Goal: Transaction & Acquisition: Purchase product/service

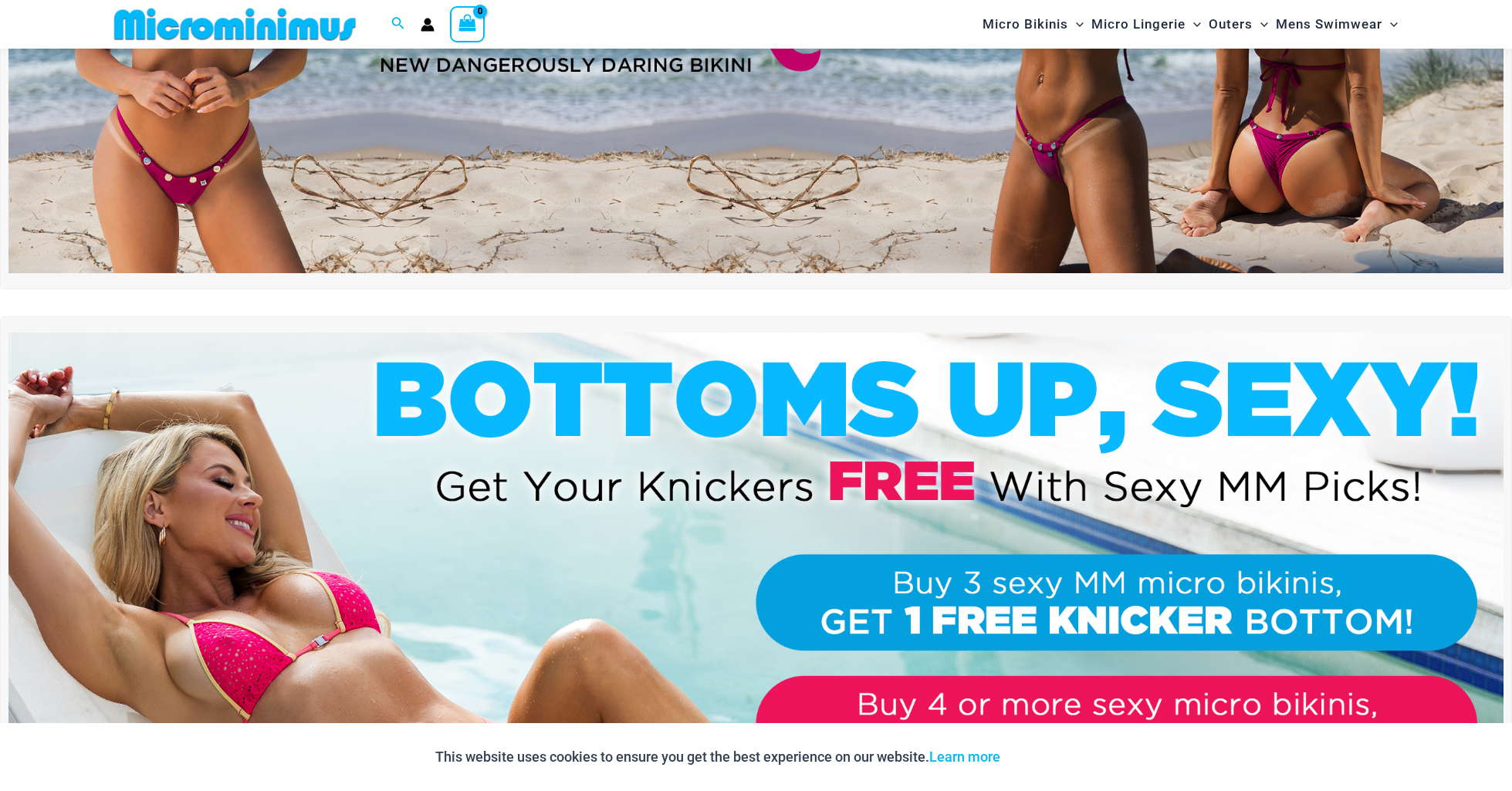
scroll to position [351, 0]
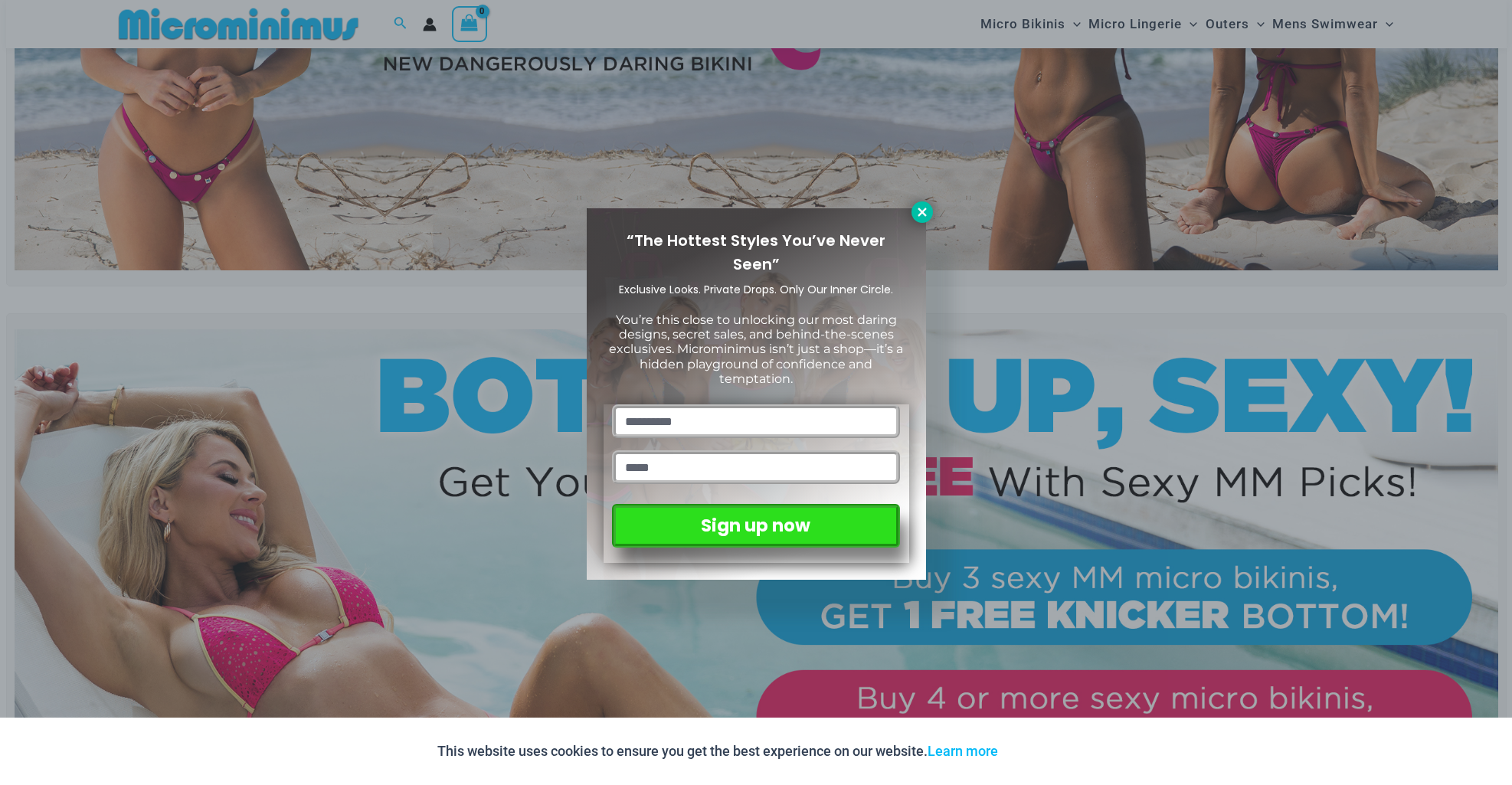
click at [925, 209] on icon at bounding box center [922, 211] width 8 height 8
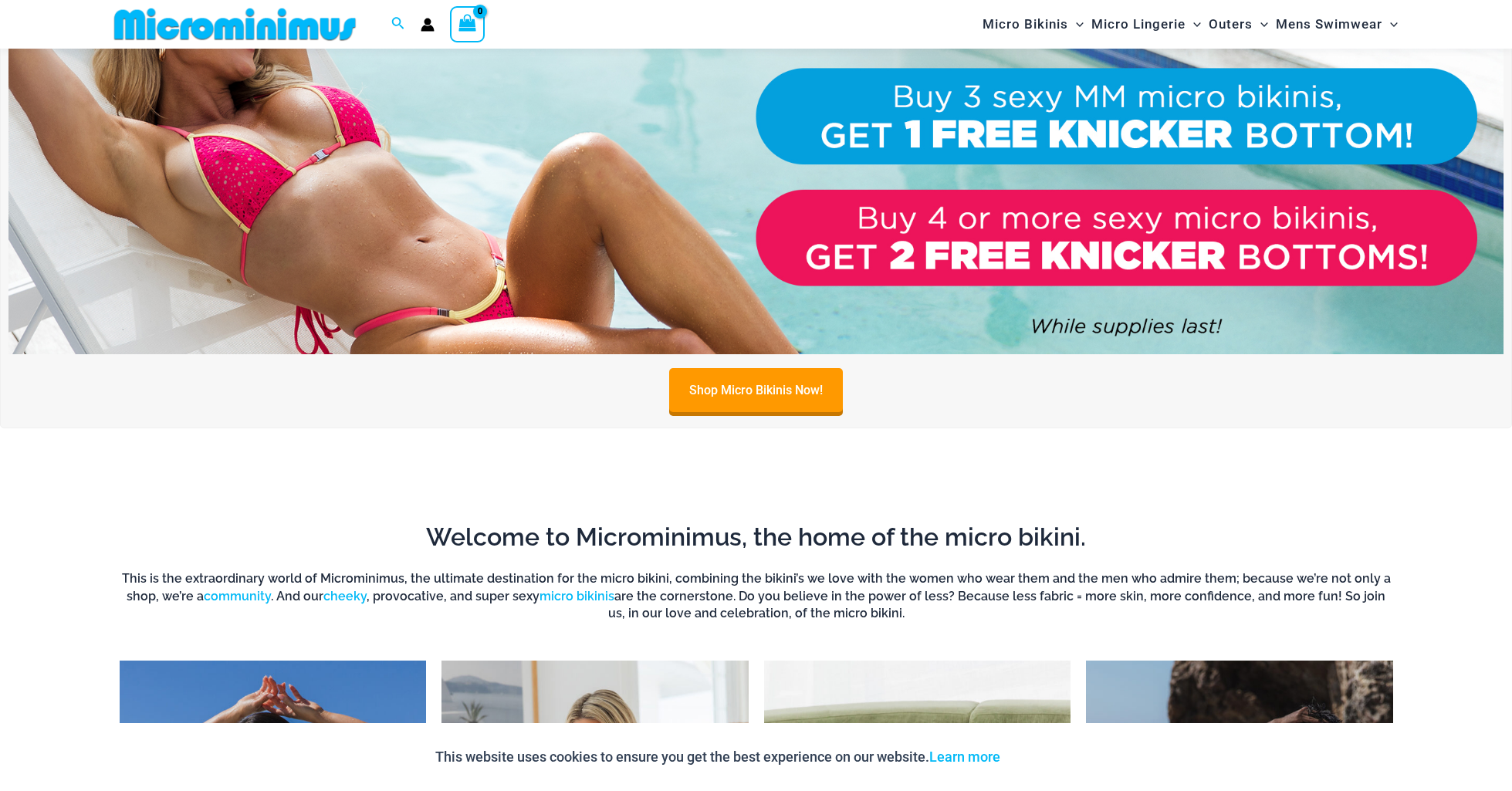
scroll to position [842, 0]
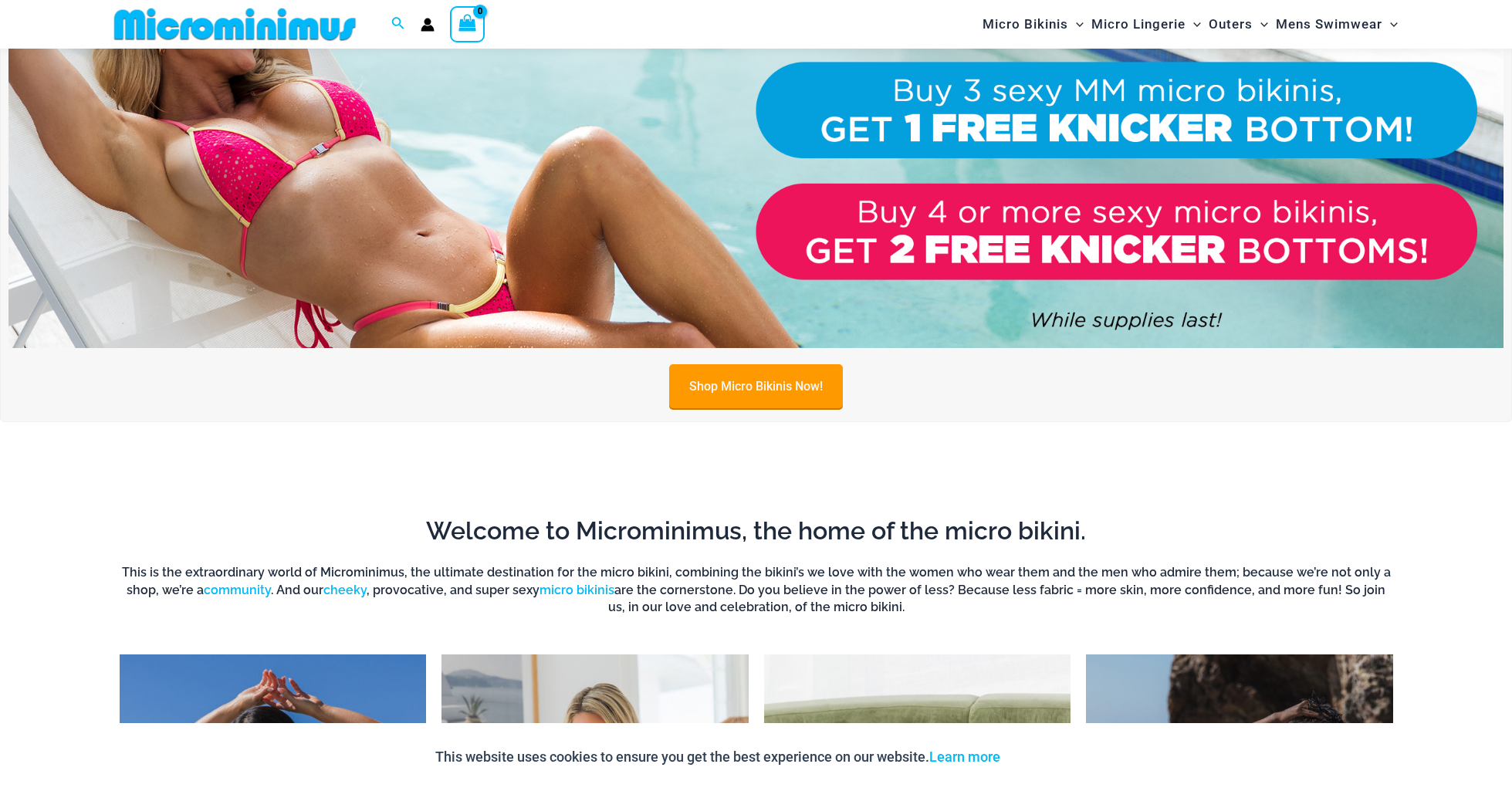
click at [745, 384] on link "Shop Micro Bikinis Now!" at bounding box center [756, 386] width 174 height 44
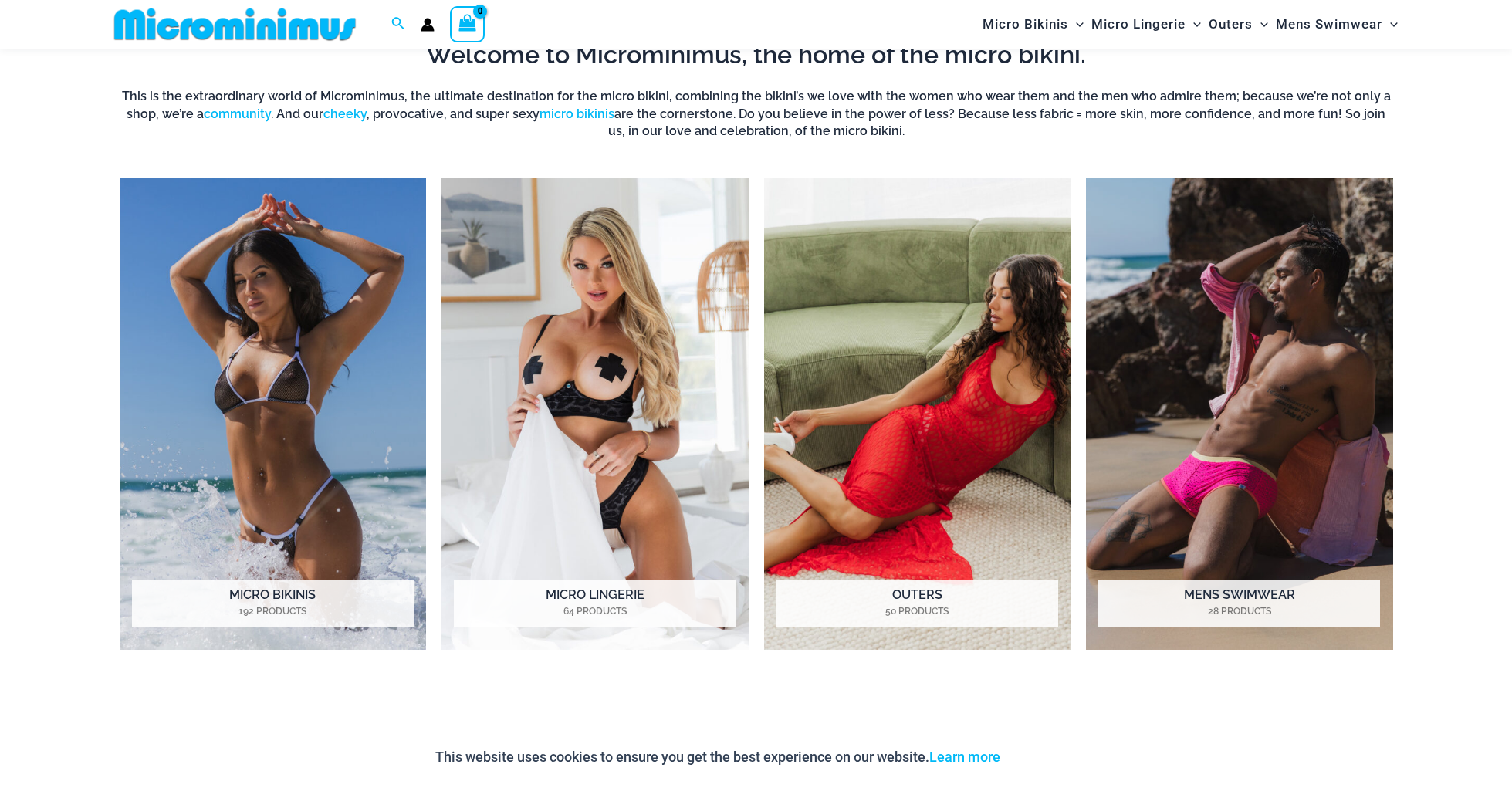
scroll to position [1320, 0]
click at [1214, 601] on h2 "Mens Swimwear 28 Products" at bounding box center [1238, 603] width 281 height 48
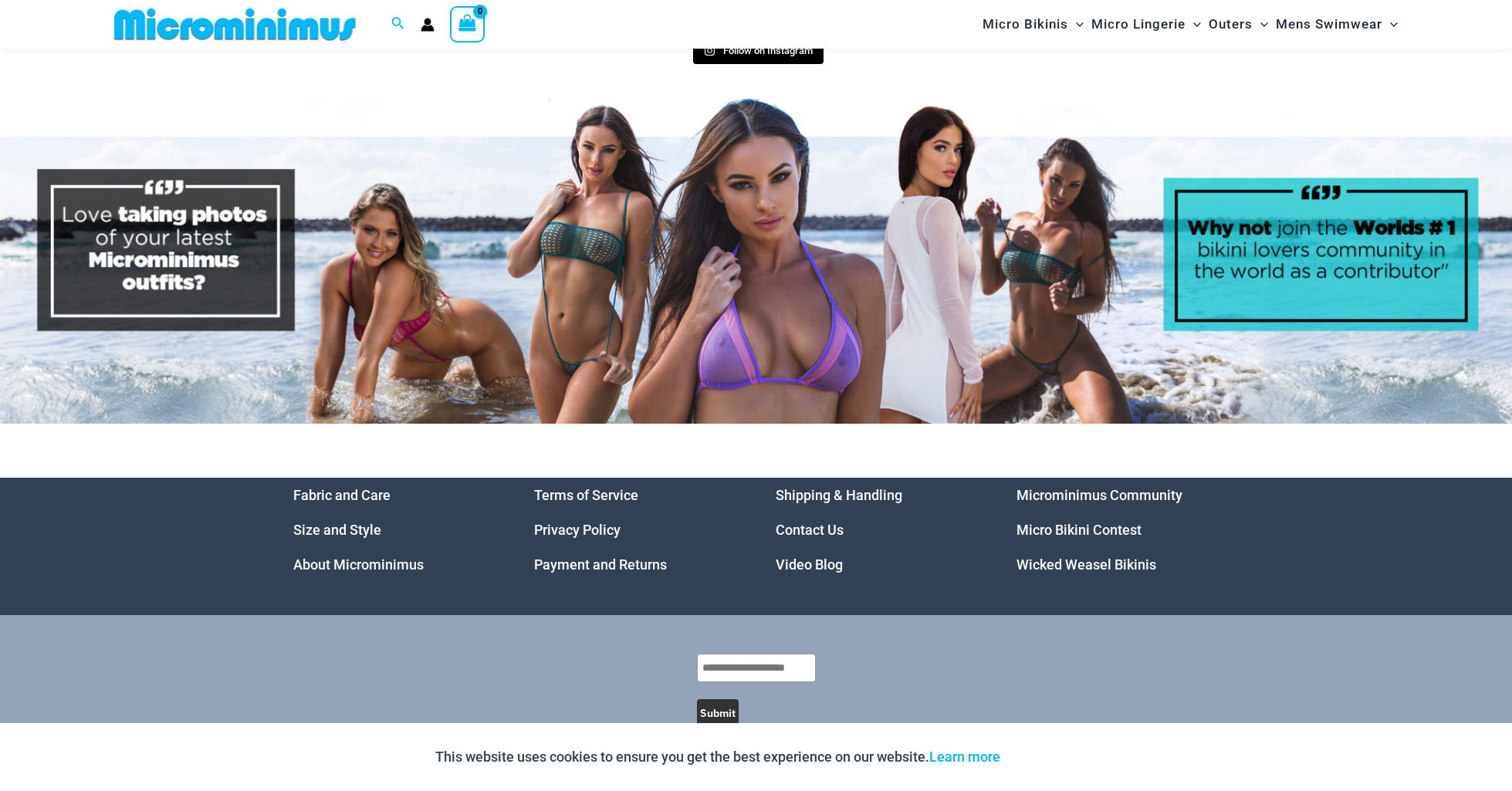
scroll to position [7879, 0]
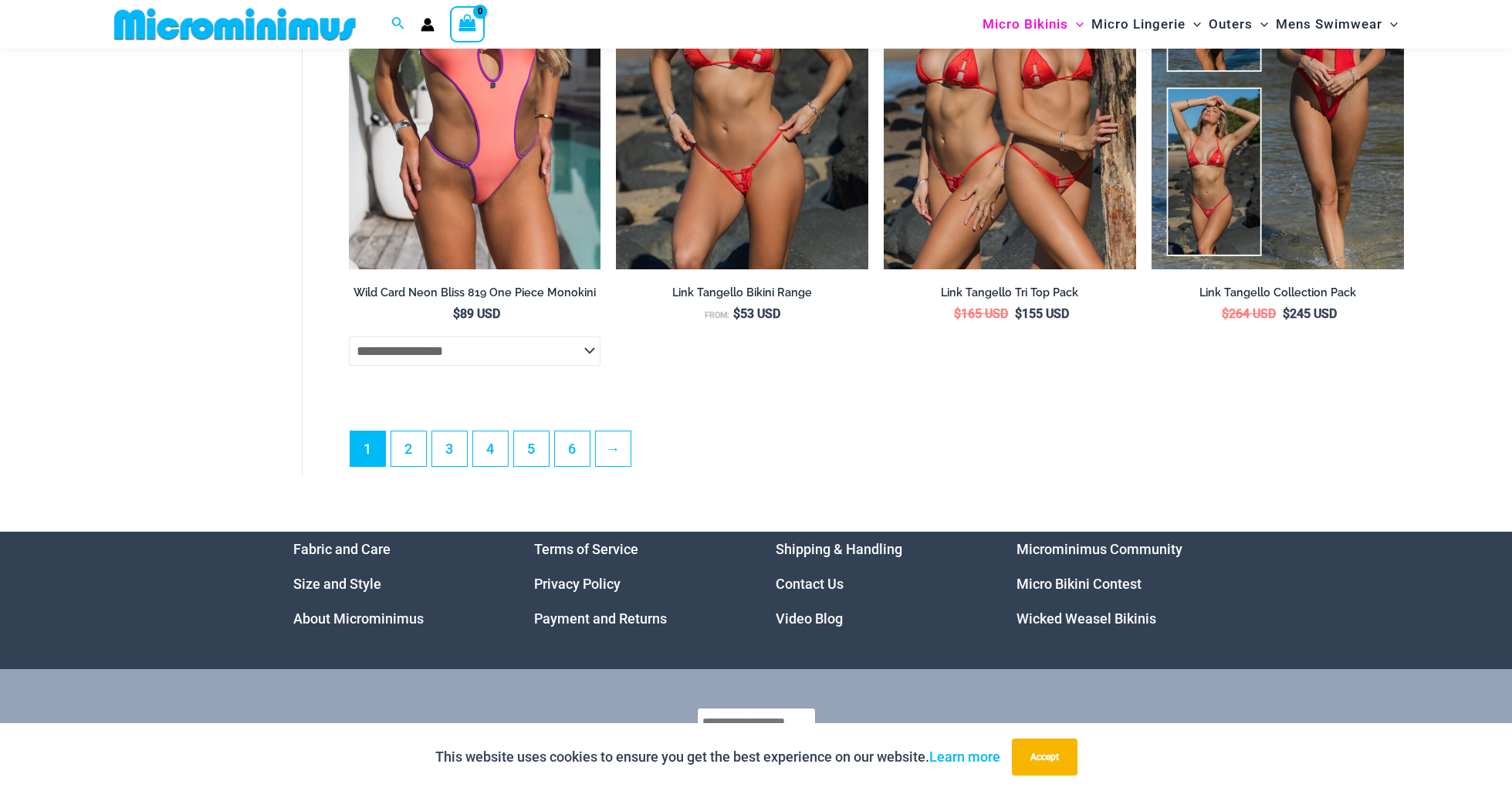
scroll to position [4448, 0]
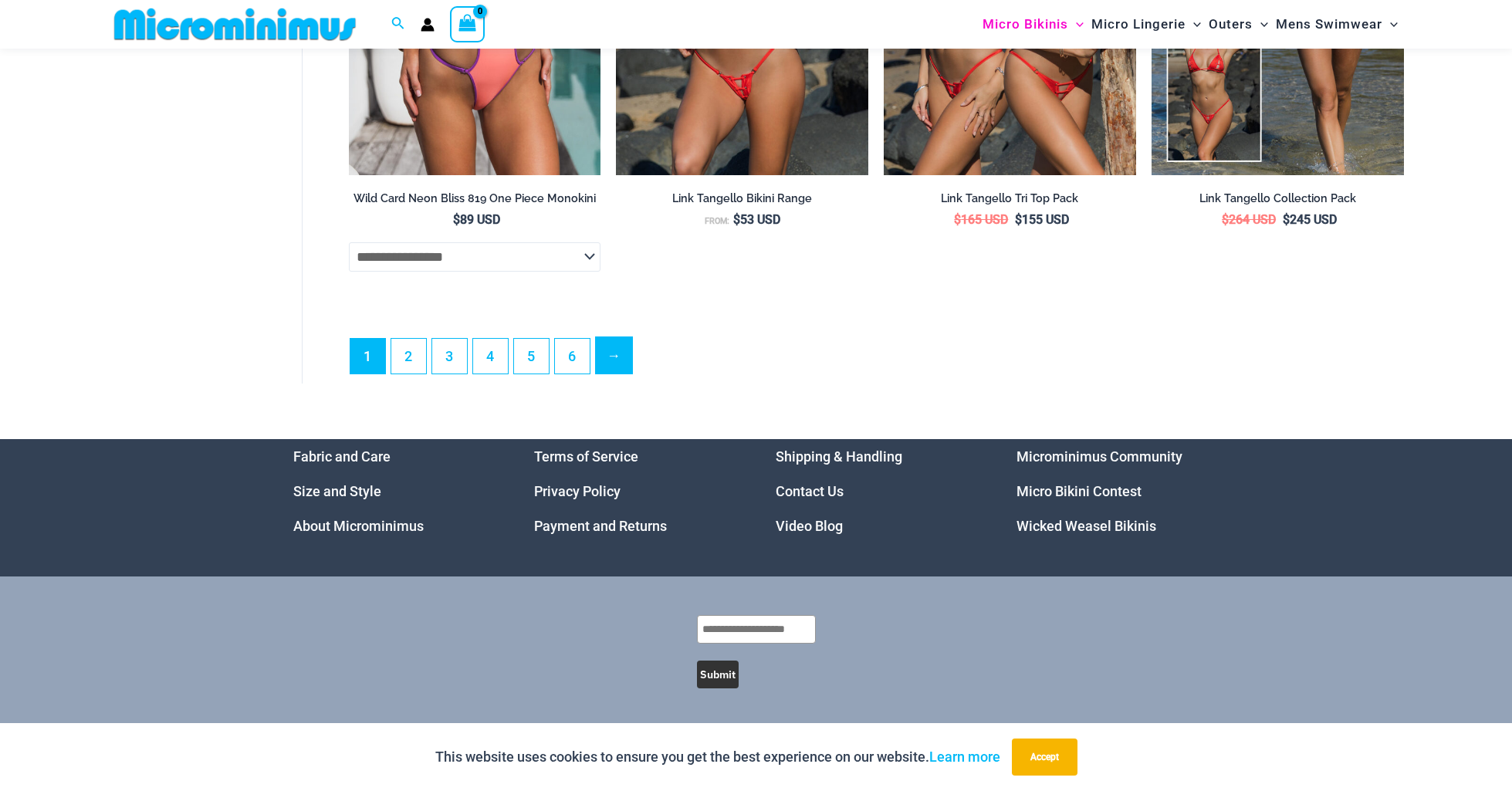
click at [612, 351] on link "→" at bounding box center [614, 356] width 36 height 36
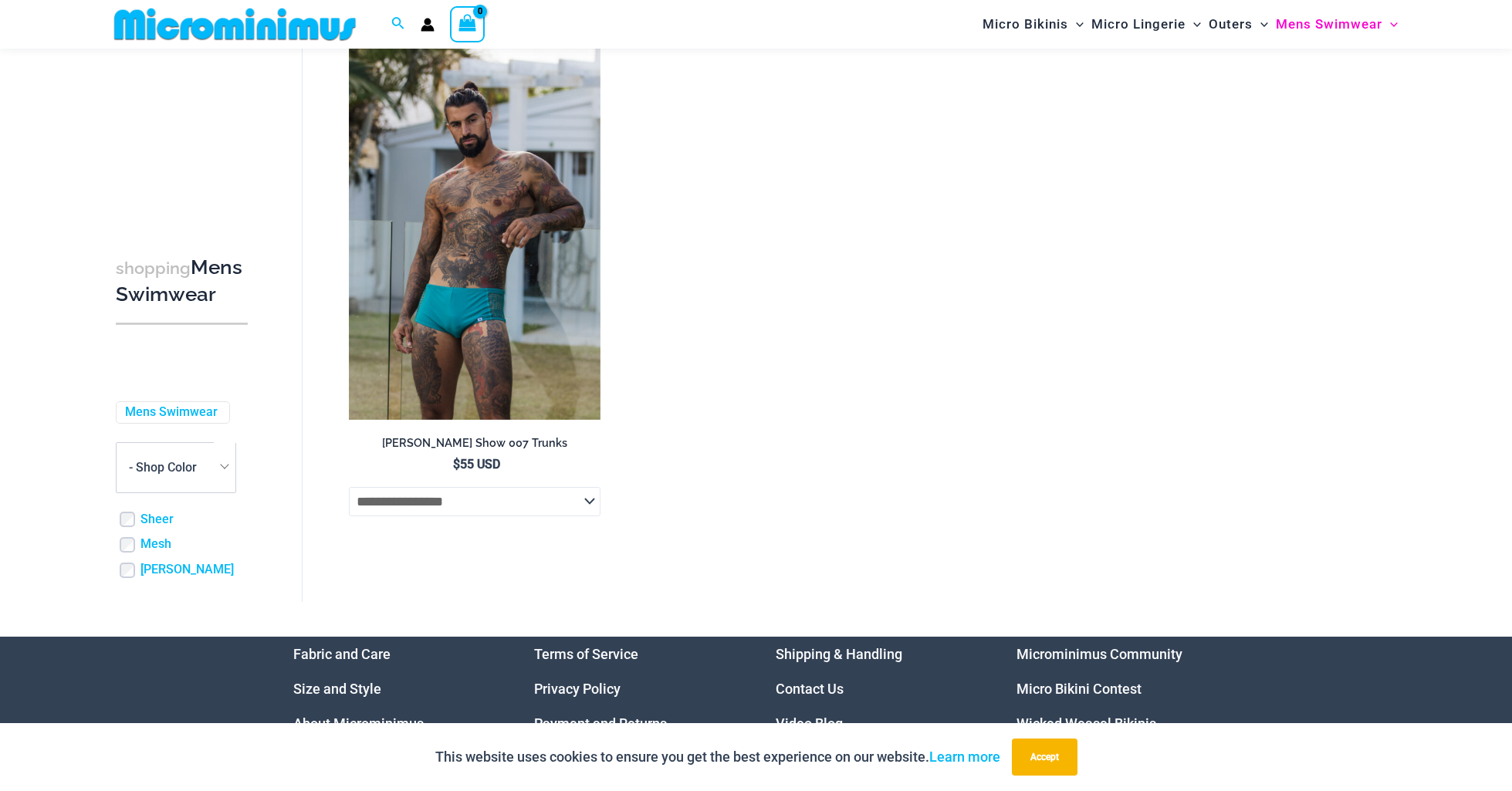
scroll to position [3951, 0]
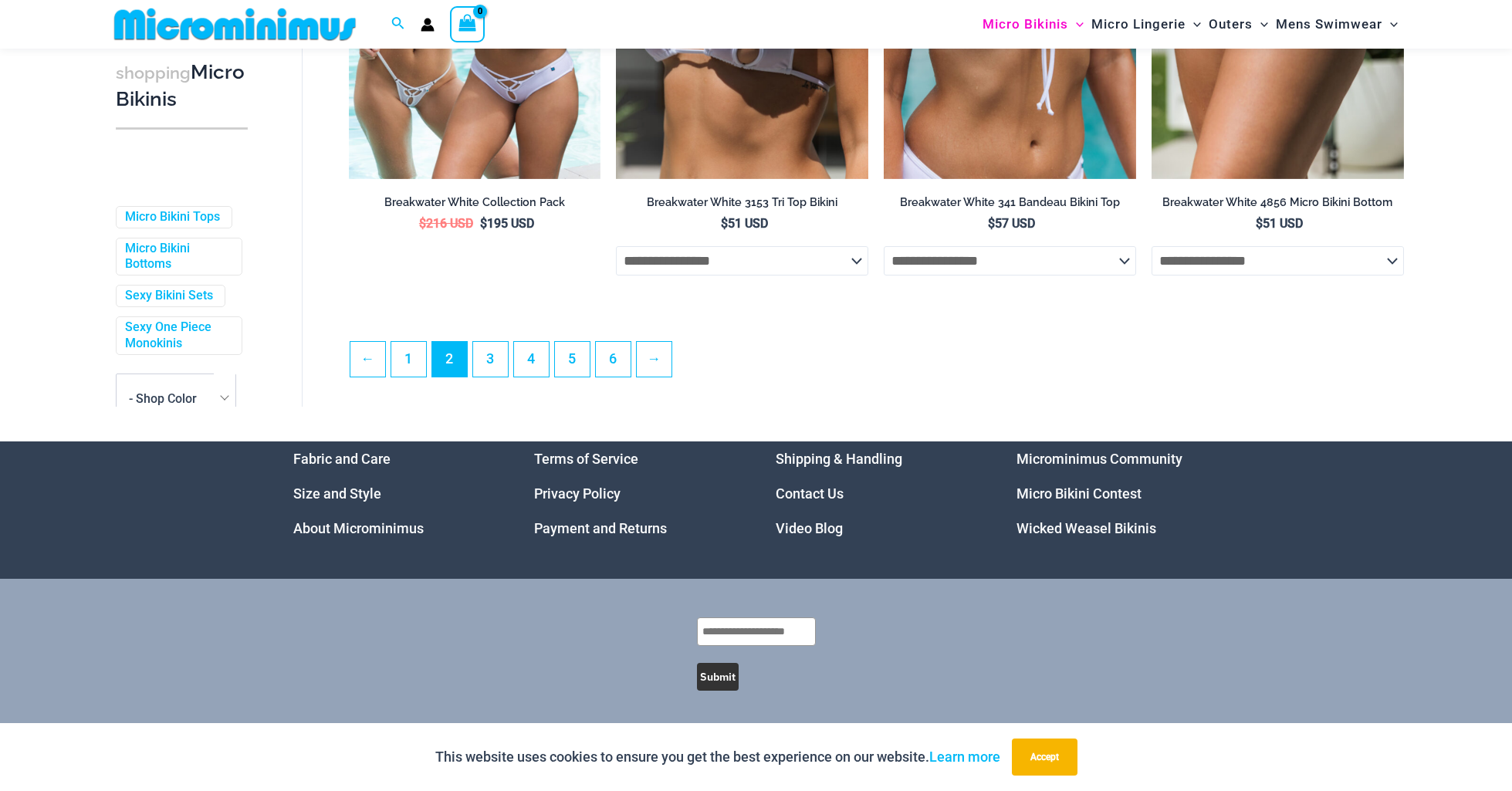
scroll to position [4112, 0]
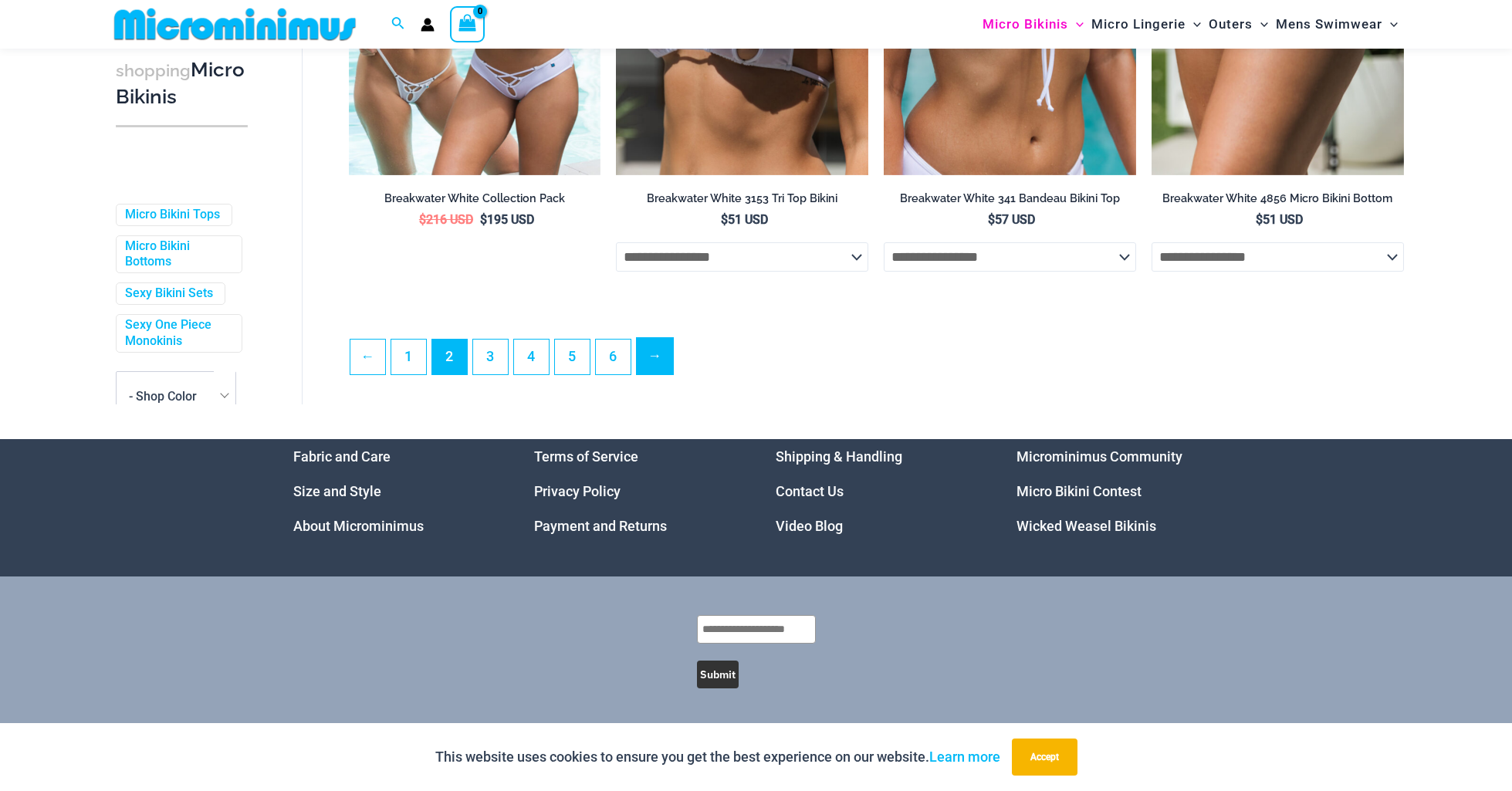
click at [669, 361] on link "→" at bounding box center [655, 357] width 36 height 36
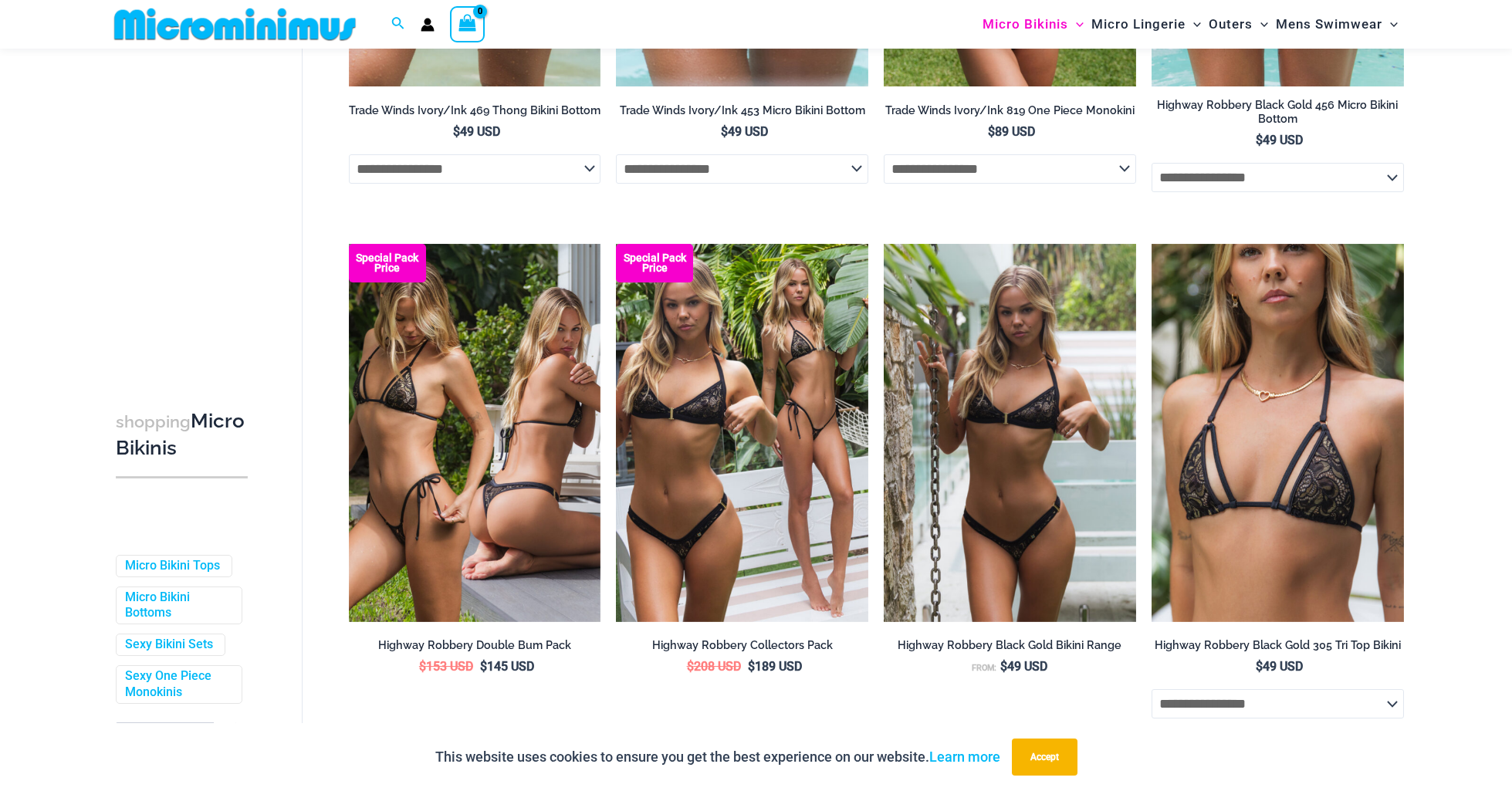
scroll to position [1677, 0]
